Goal: Navigation & Orientation: Find specific page/section

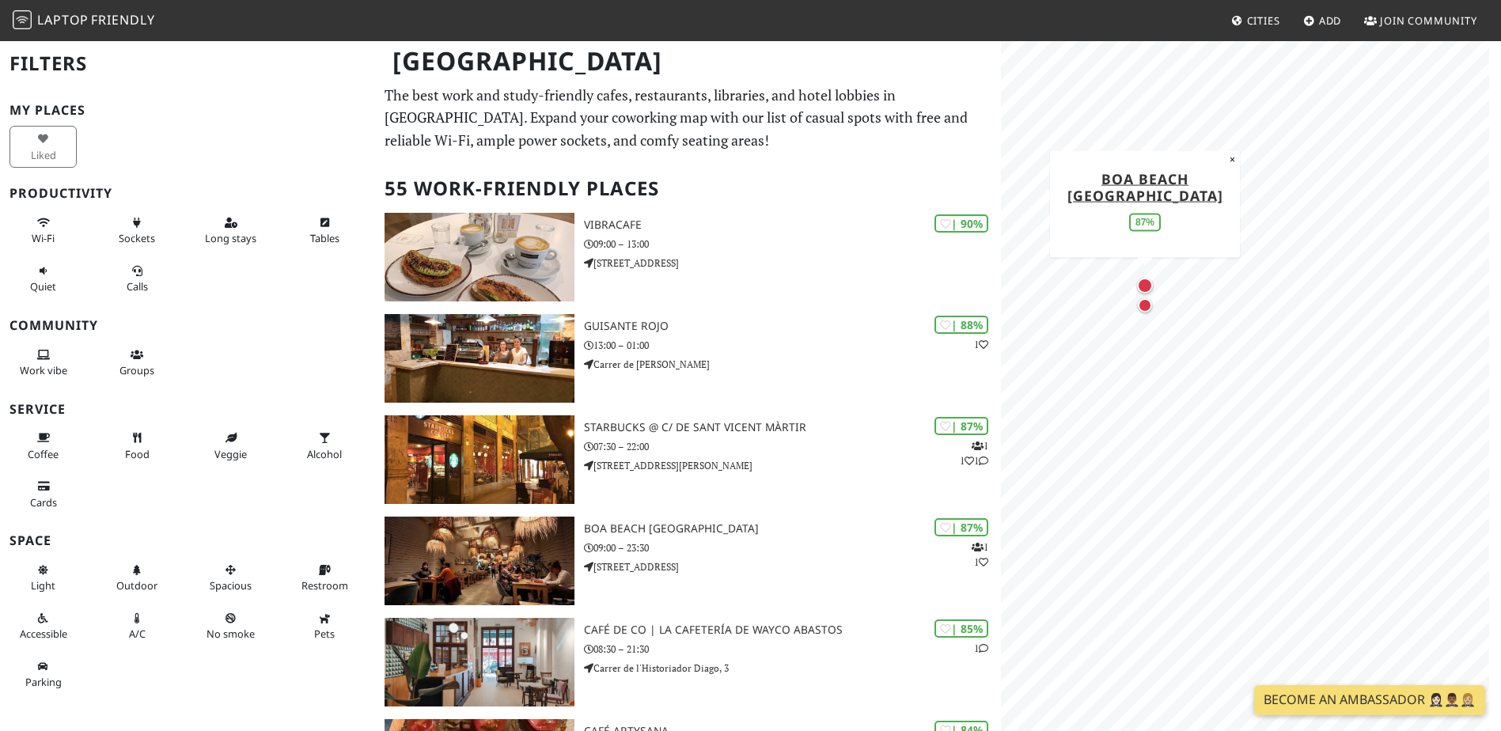
click at [1147, 282] on div "Map marker" at bounding box center [1145, 286] width 16 height 16
click at [1147, 311] on div "Map marker" at bounding box center [1145, 305] width 14 height 14
click at [1133, 283] on div "Map marker" at bounding box center [1135, 282] width 14 height 14
click at [1140, 265] on div "Map marker" at bounding box center [1135, 260] width 16 height 16
click at [1179, 269] on div "Map marker" at bounding box center [1183, 269] width 11 height 11
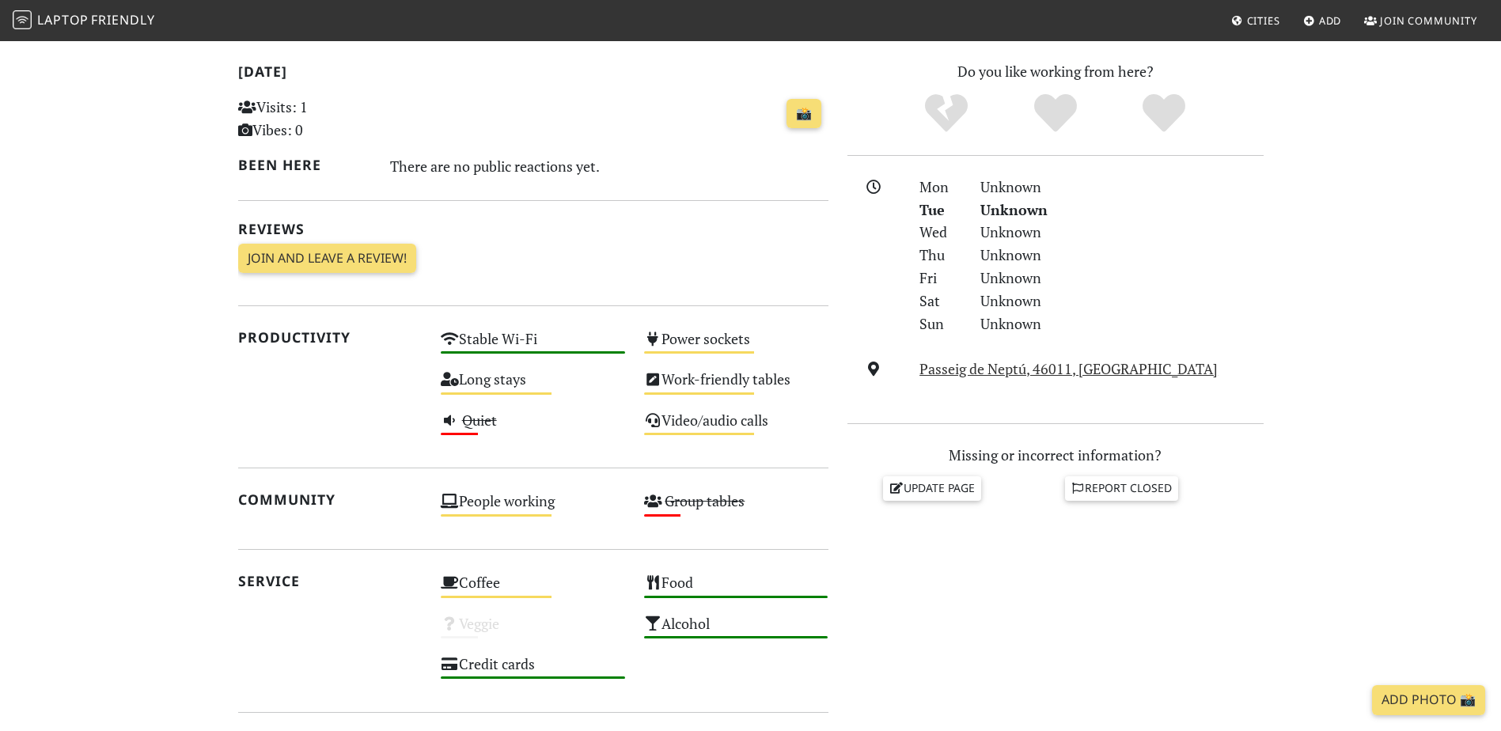
scroll to position [359, 0]
